Goal: Navigation & Orientation: Find specific page/section

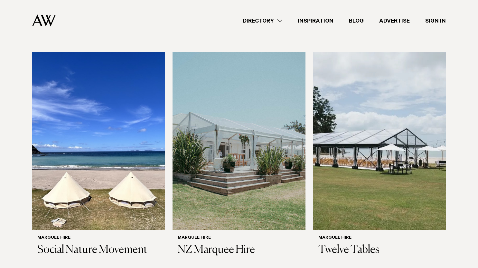
scroll to position [208, 0]
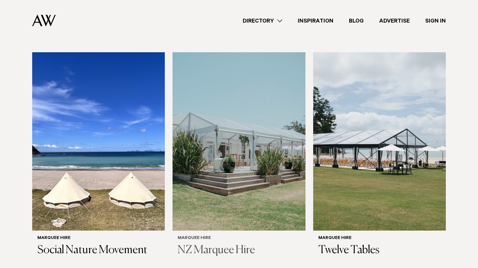
click at [213, 159] on img at bounding box center [239, 141] width 133 height 178
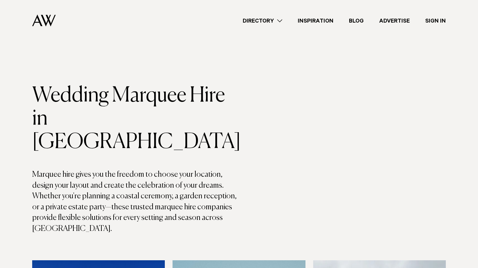
scroll to position [208, 0]
